Goal: Task Accomplishment & Management: Complete application form

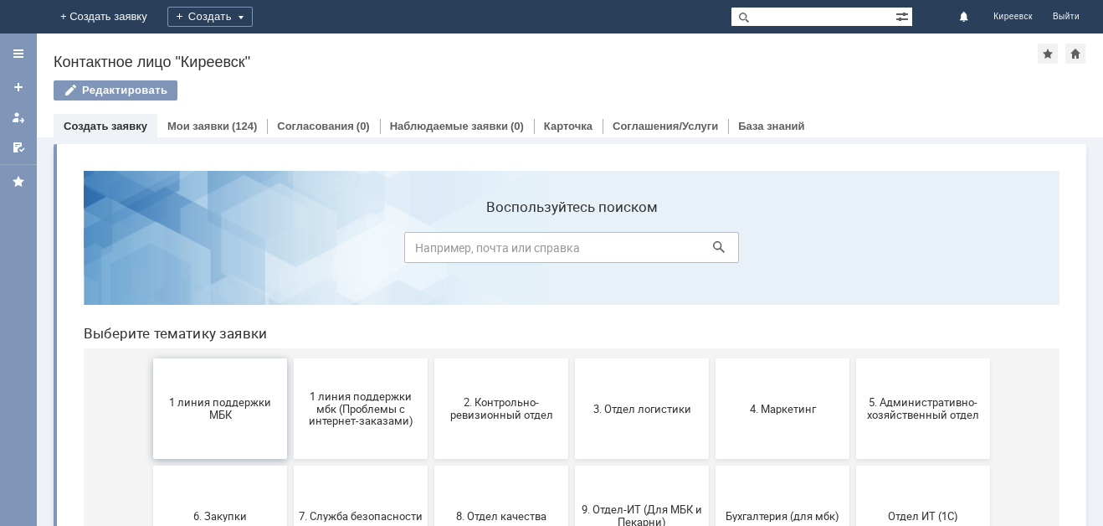
click at [224, 426] on button "1 линия поддержки МБК" at bounding box center [220, 408] width 134 height 100
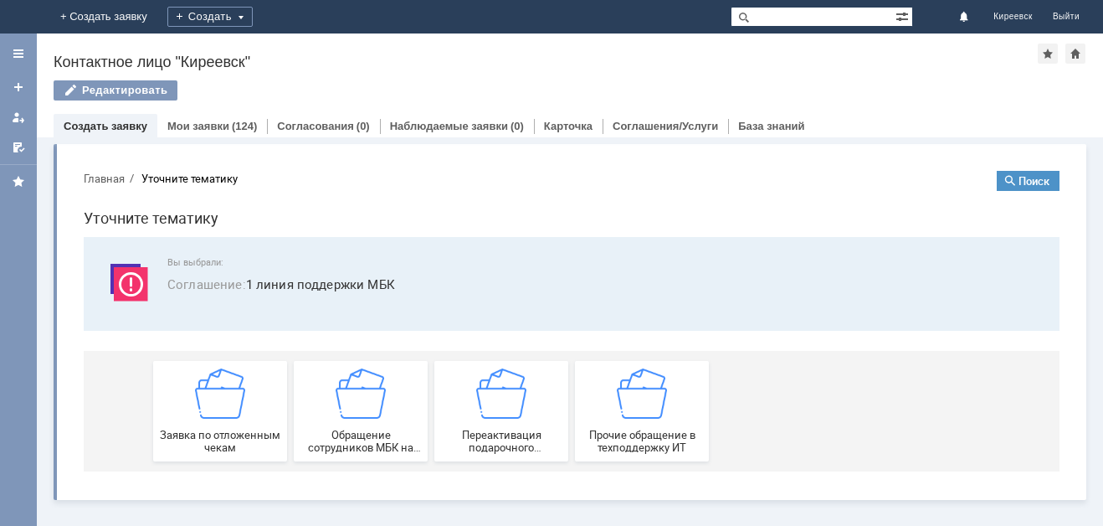
click at [226, 393] on img at bounding box center [220, 393] width 50 height 50
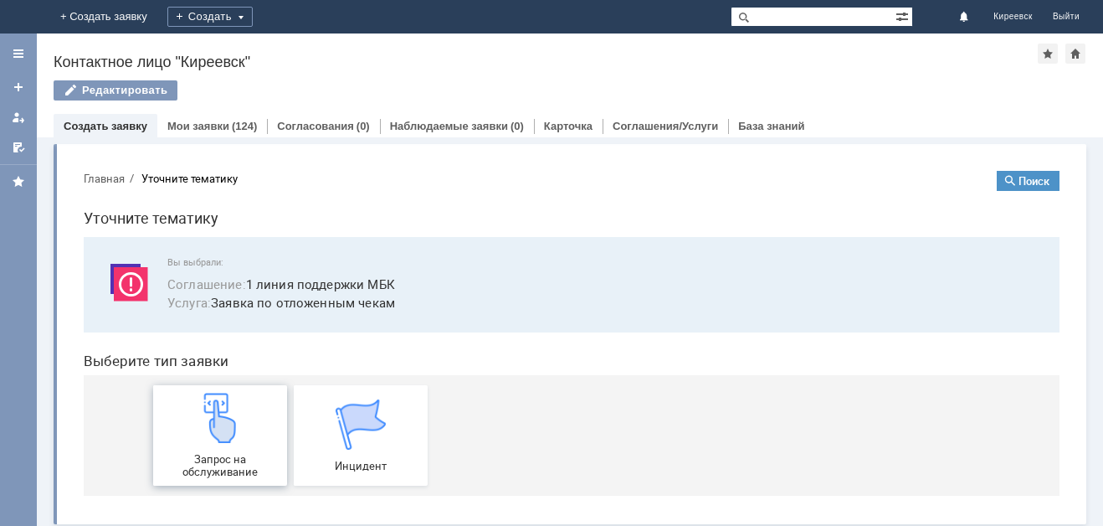
click at [232, 390] on link "Запрос на обслуживание" at bounding box center [220, 435] width 134 height 100
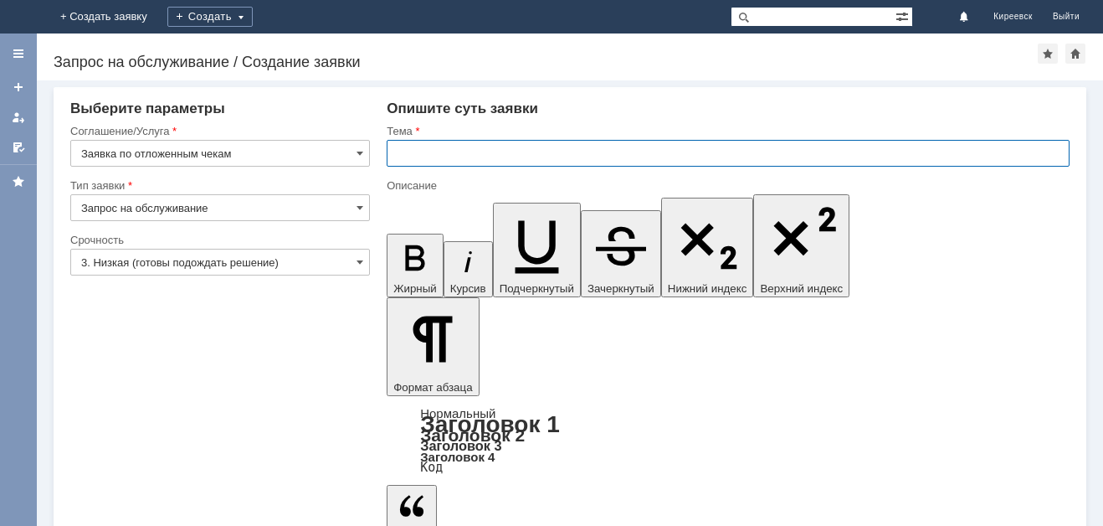
click at [477, 148] on input "text" at bounding box center [728, 153] width 683 height 27
type input "МБК Киреевск отложенные чеки"
drag, startPoint x: 552, startPoint y: 4477, endPoint x: 384, endPoint y: 4478, distance: 167.4
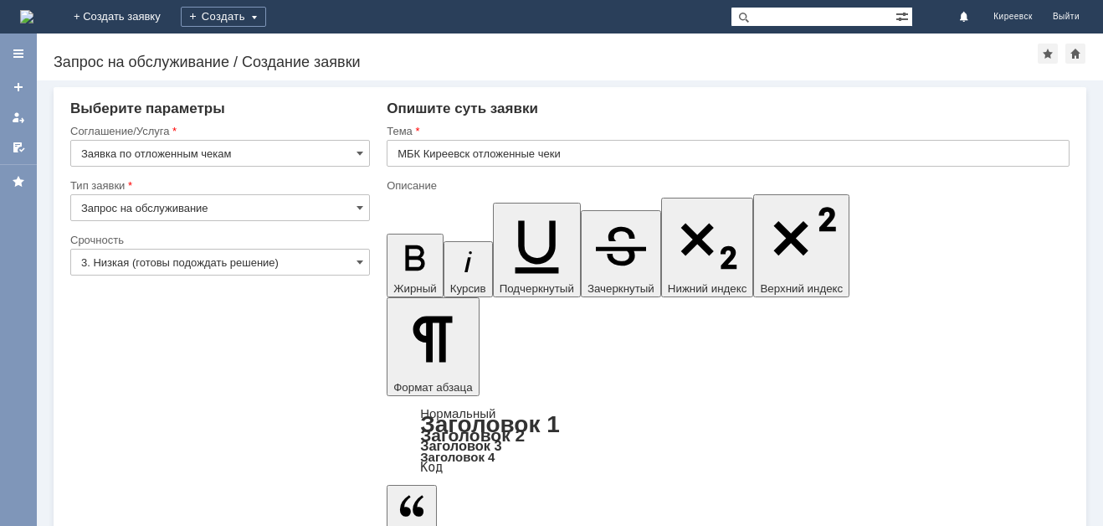
click at [183, 269] on input "3. Низкая (готовы подождать решение)" at bounding box center [220, 262] width 300 height 27
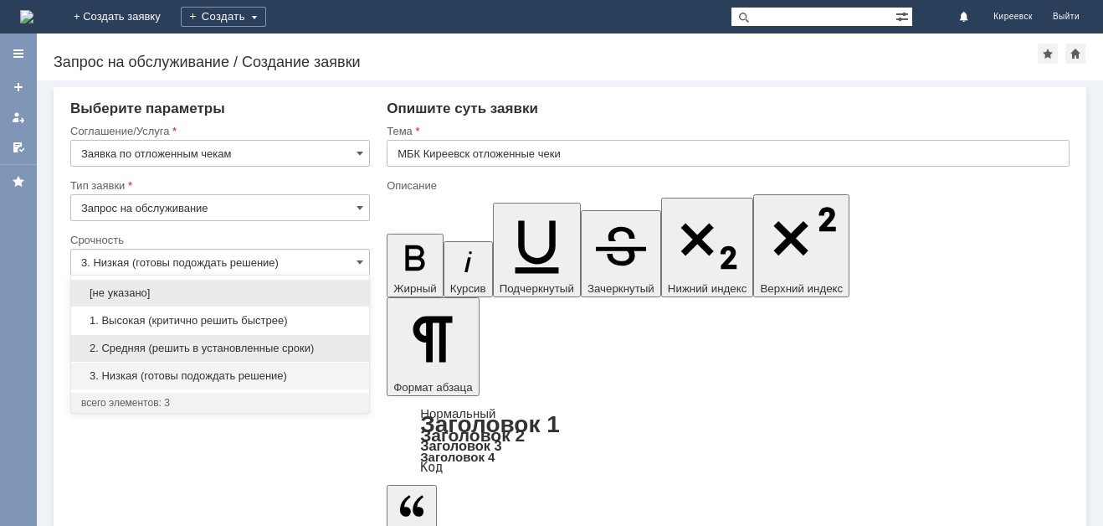
click at [183, 341] on span "2. Средняя (решить в установленные сроки)" at bounding box center [220, 347] width 278 height 13
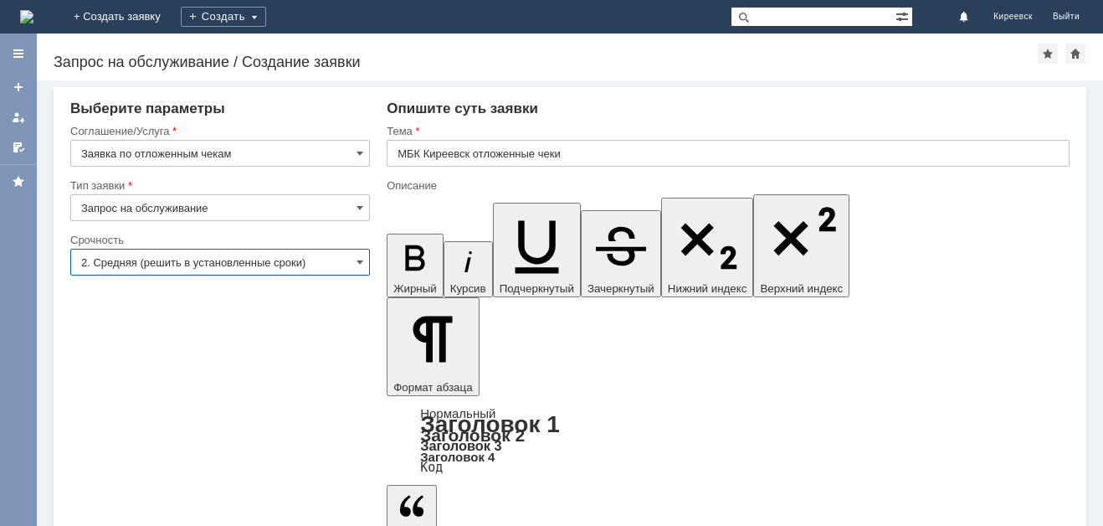
type input "2. Средняя (решить в установленные сроки)"
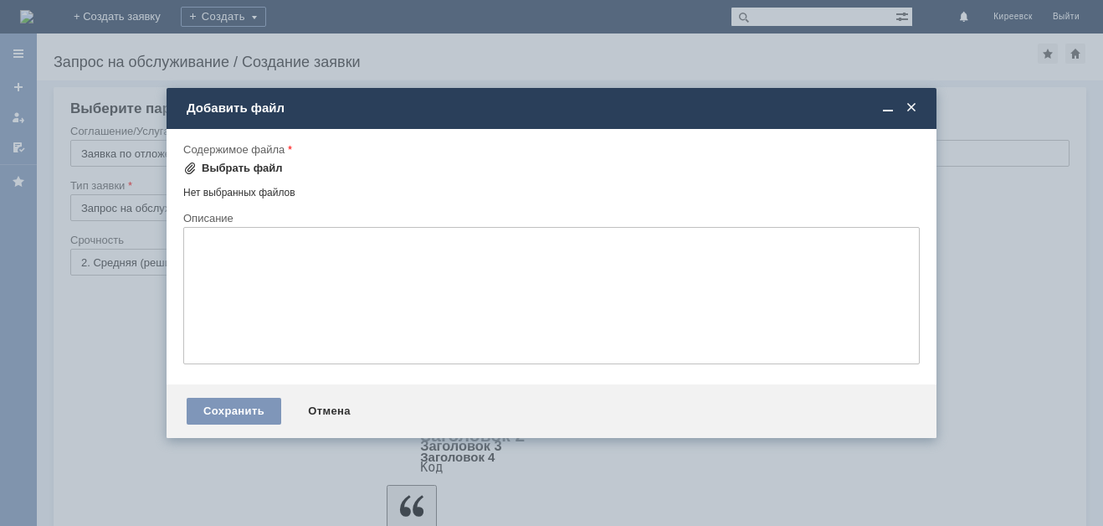
click at [228, 167] on div "Выбрать файл" at bounding box center [242, 168] width 81 height 13
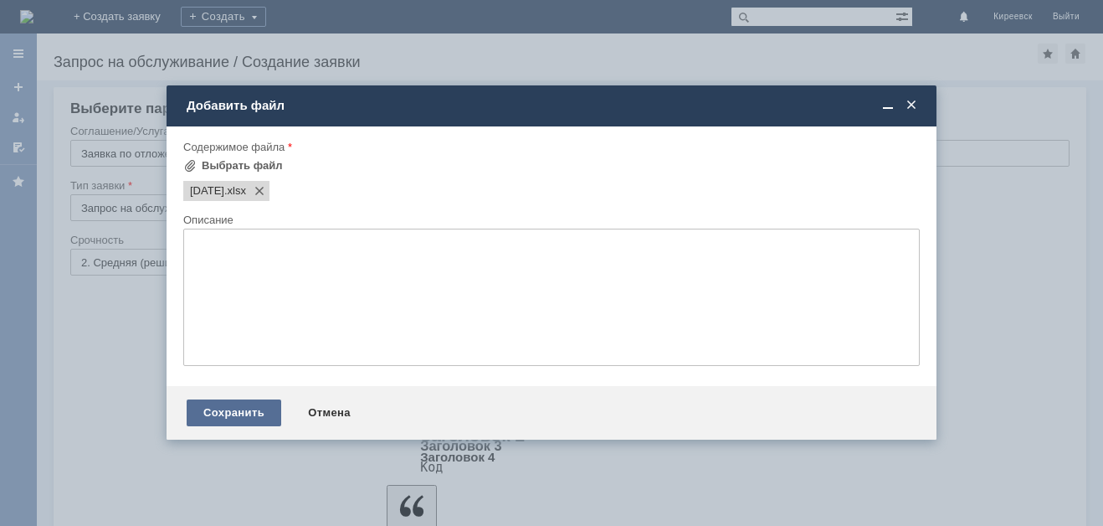
click at [249, 414] on div "Сохранить" at bounding box center [234, 412] width 95 height 27
